Goal: Transaction & Acquisition: Book appointment/travel/reservation

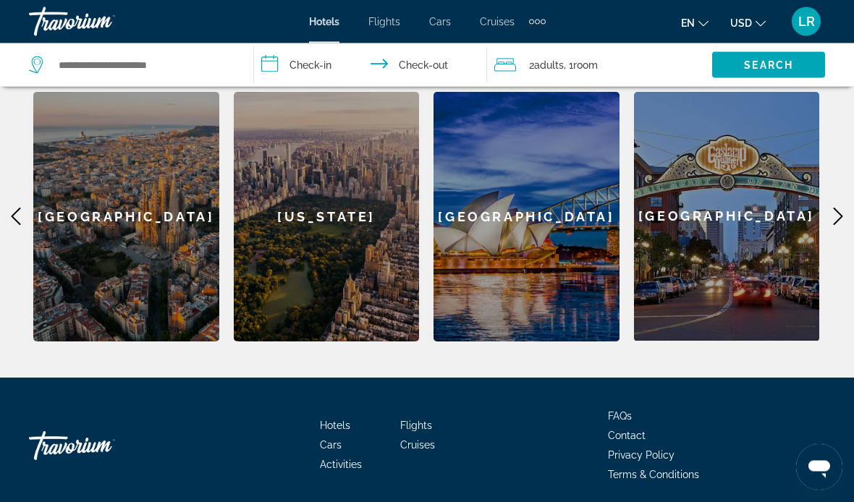
scroll to position [448, 0]
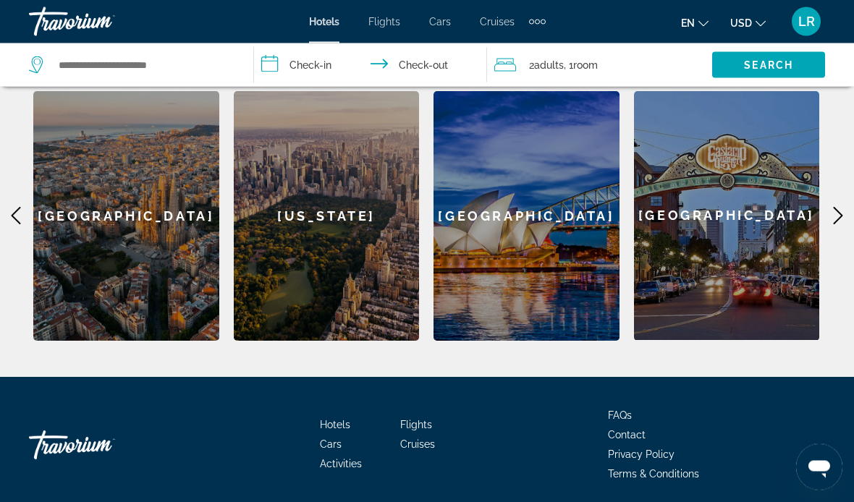
click at [748, 246] on div "[GEOGRAPHIC_DATA]" at bounding box center [727, 216] width 186 height 249
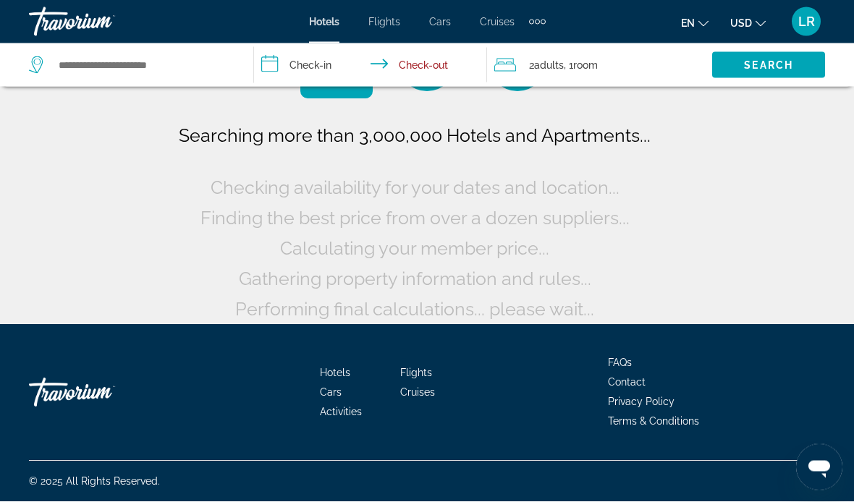
scroll to position [29, 0]
